Goal: Navigation & Orientation: Find specific page/section

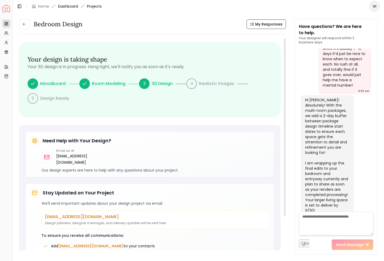
click at [72, 7] on link "Dashboard" at bounding box center [68, 6] width 20 height 5
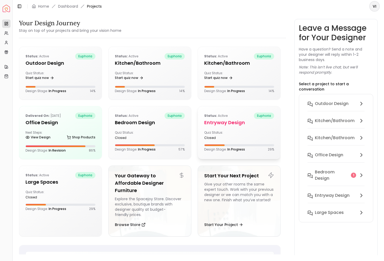
click at [210, 117] on b "Status:" at bounding box center [210, 115] width 13 height 4
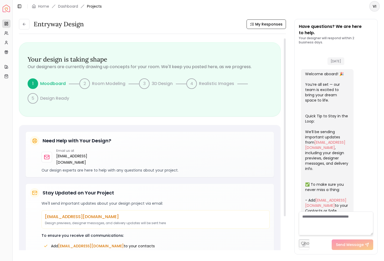
scroll to position [714, 0]
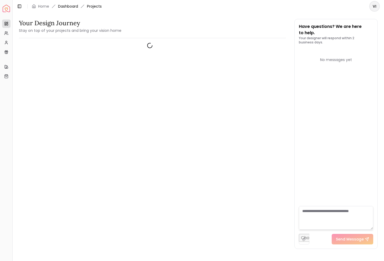
click at [73, 6] on link "Dashboard" at bounding box center [68, 6] width 20 height 5
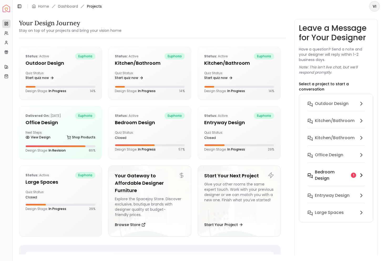
click at [329, 171] on h6 "Bedroom design" at bounding box center [332, 175] width 34 height 13
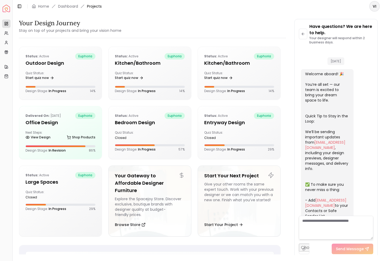
scroll to position [495, 0]
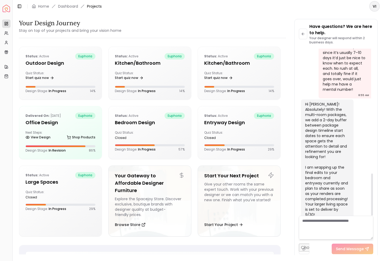
click at [328, 155] on div "Hi [PERSON_NAME]! Absolutely! With the multi-room packages, we add a 2-day buff…" at bounding box center [326, 159] width 43 height 116
click at [321, 202] on div "Hi [PERSON_NAME]! Absolutely! With the multi-room packages, we add a 2-day buff…" at bounding box center [326, 159] width 43 height 116
click at [316, 225] on textarea at bounding box center [336, 227] width 74 height 24
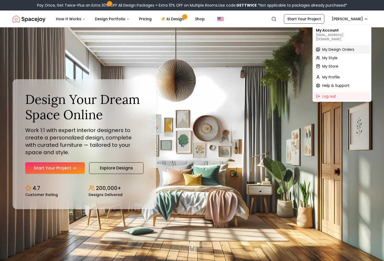
click at [335, 47] on span "My Design Orders" at bounding box center [338, 49] width 32 height 5
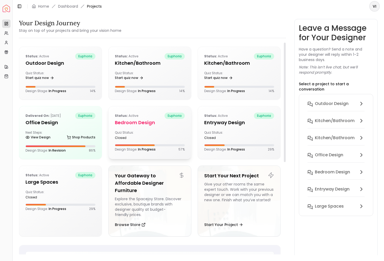
click at [168, 138] on div "Quiz Status: closed" at bounding box center [150, 134] width 70 height 9
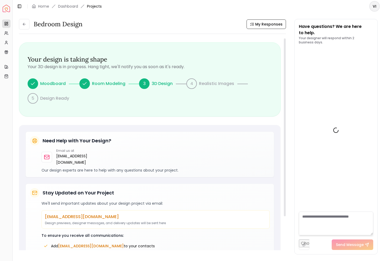
scroll to position [499, 0]
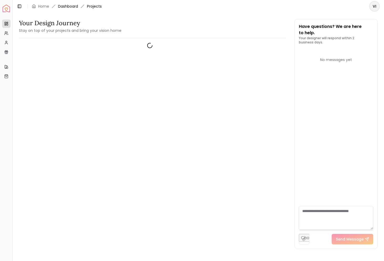
click at [69, 6] on link "Dashboard" at bounding box center [68, 6] width 20 height 5
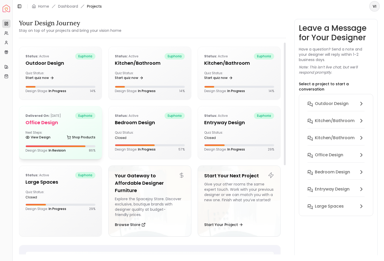
click at [53, 123] on h5 "Office design" at bounding box center [60, 122] width 70 height 7
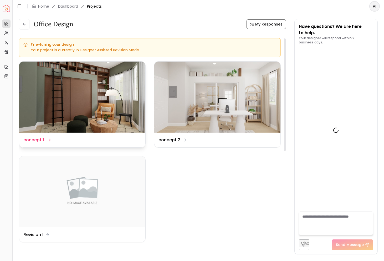
scroll to position [982, 0]
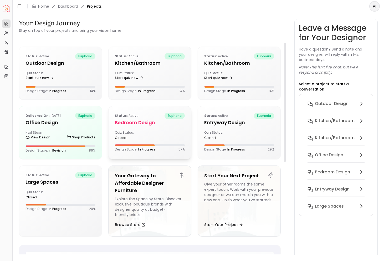
click at [146, 127] on div "Status: active euphoria Bedroom design Quiz Status: closed Design Stage: In Pro…" at bounding box center [150, 131] width 82 height 51
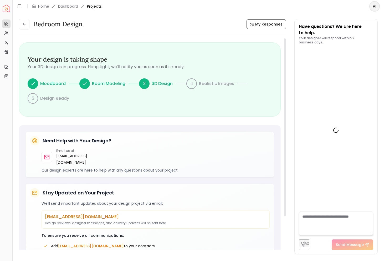
scroll to position [499, 0]
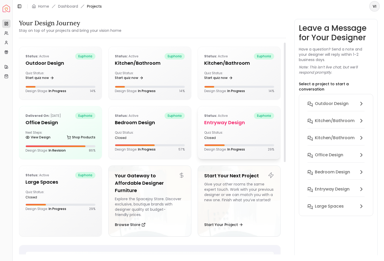
click at [230, 126] on h5 "entryway design" at bounding box center [239, 122] width 70 height 7
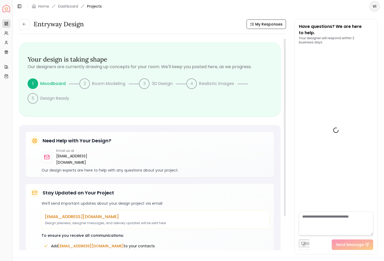
scroll to position [714, 0]
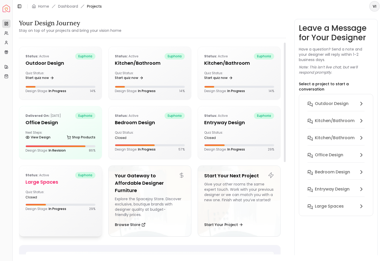
click at [45, 176] on p "Status: active" at bounding box center [36, 175] width 23 height 6
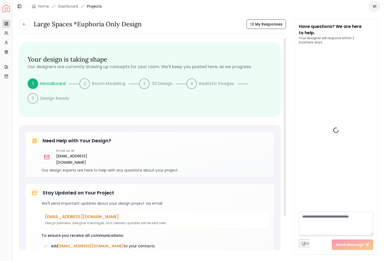
scroll to position [479, 0]
